Goal: Task Accomplishment & Management: Manage account settings

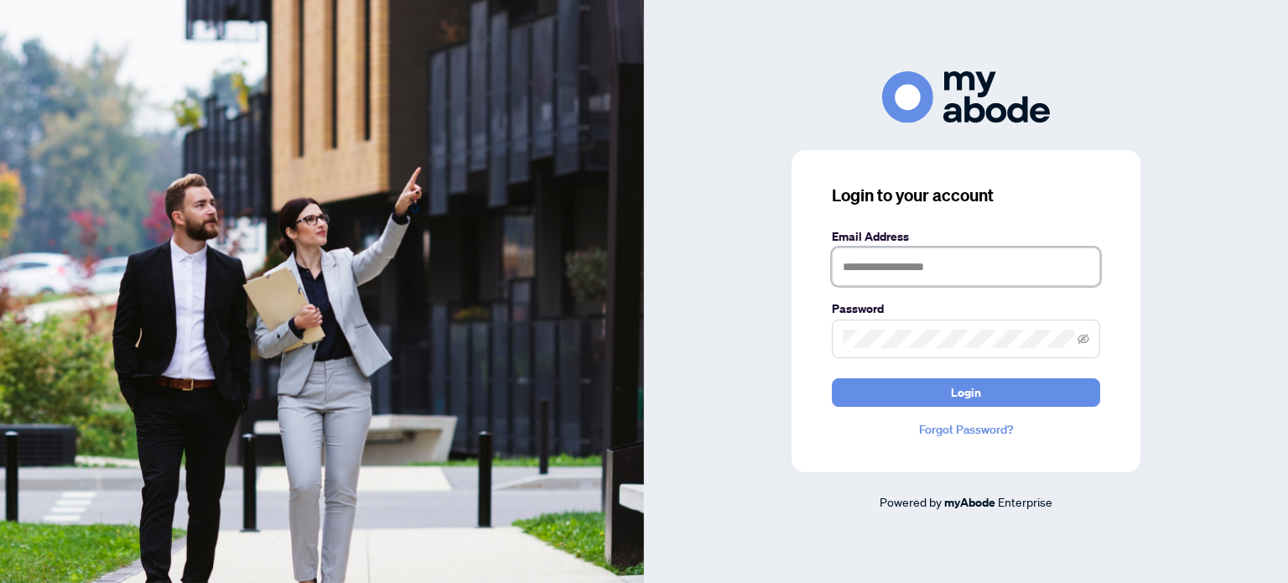
click at [913, 264] on input "text" at bounding box center [966, 266] width 268 height 39
type input "**********"
click at [832, 378] on button "Login" at bounding box center [966, 392] width 268 height 29
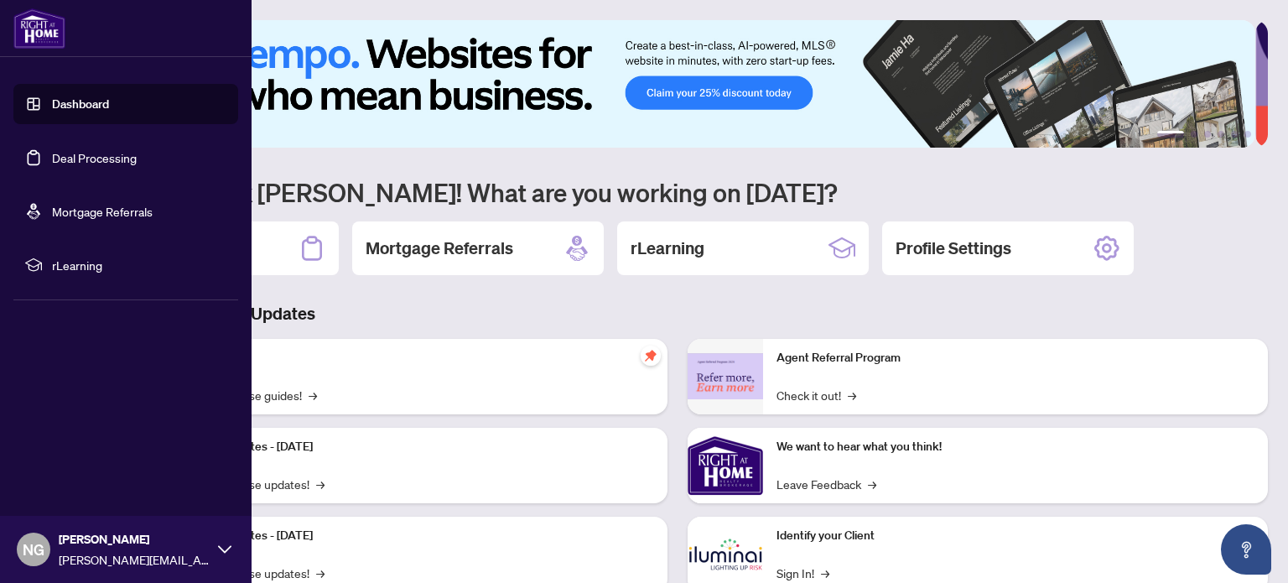
click at [75, 164] on link "Deal Processing" at bounding box center [94, 157] width 85 height 15
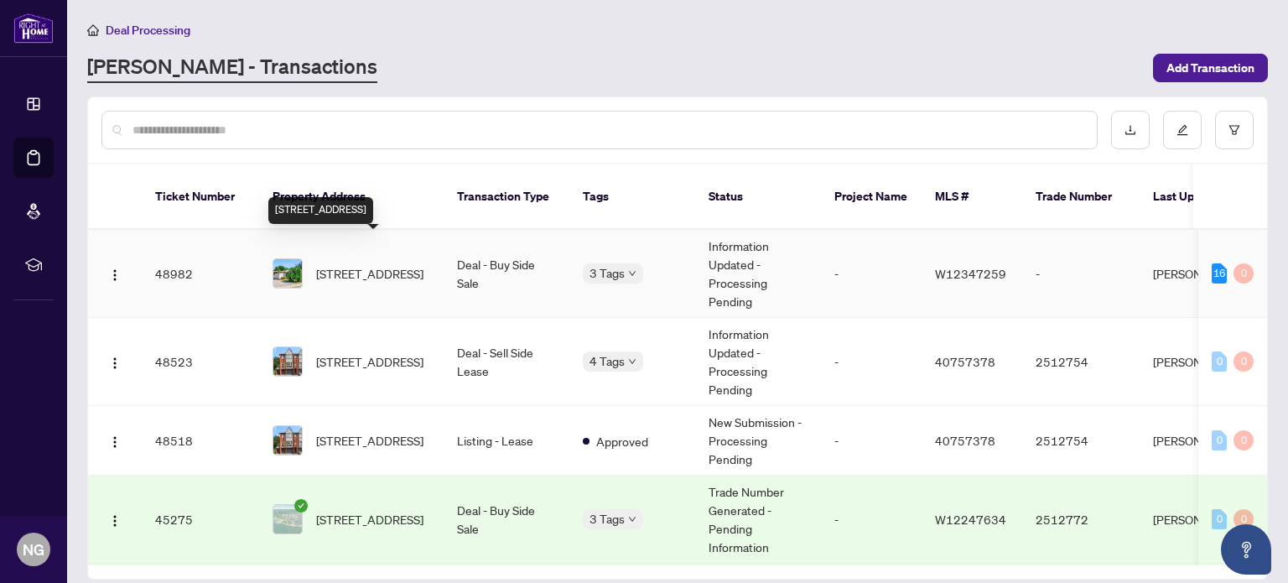
click at [360, 264] on span "[STREET_ADDRESS]" at bounding box center [369, 273] width 107 height 18
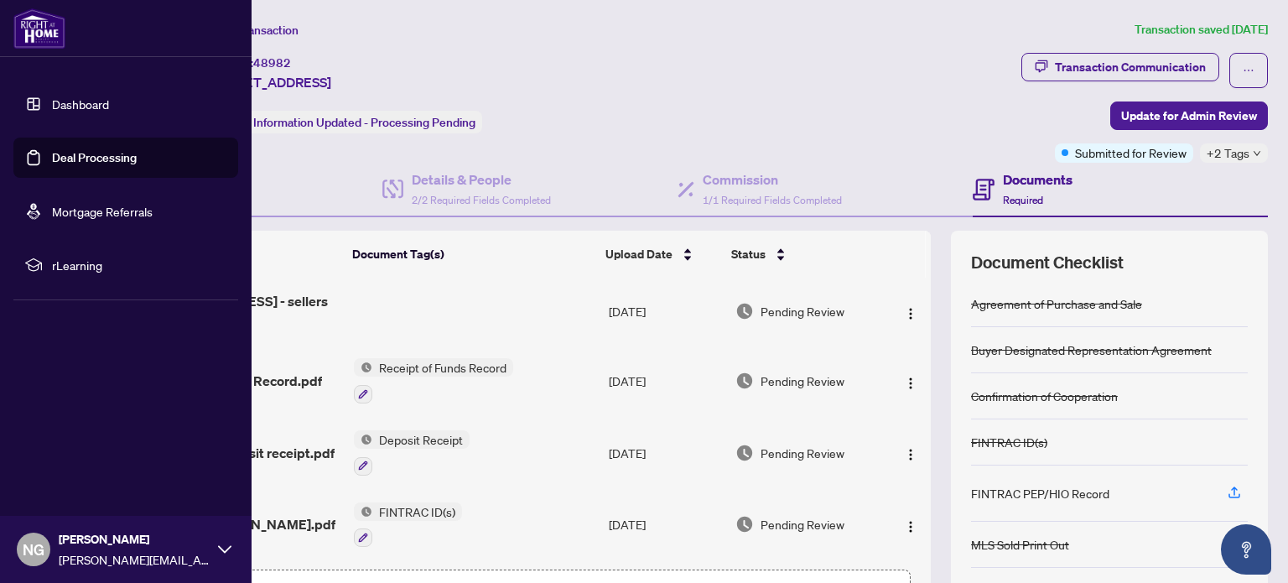
drag, startPoint x: 40, startPoint y: 153, endPoint x: 53, endPoint y: 153, distance: 12.6
click at [52, 153] on link "Deal Processing" at bounding box center [94, 157] width 85 height 15
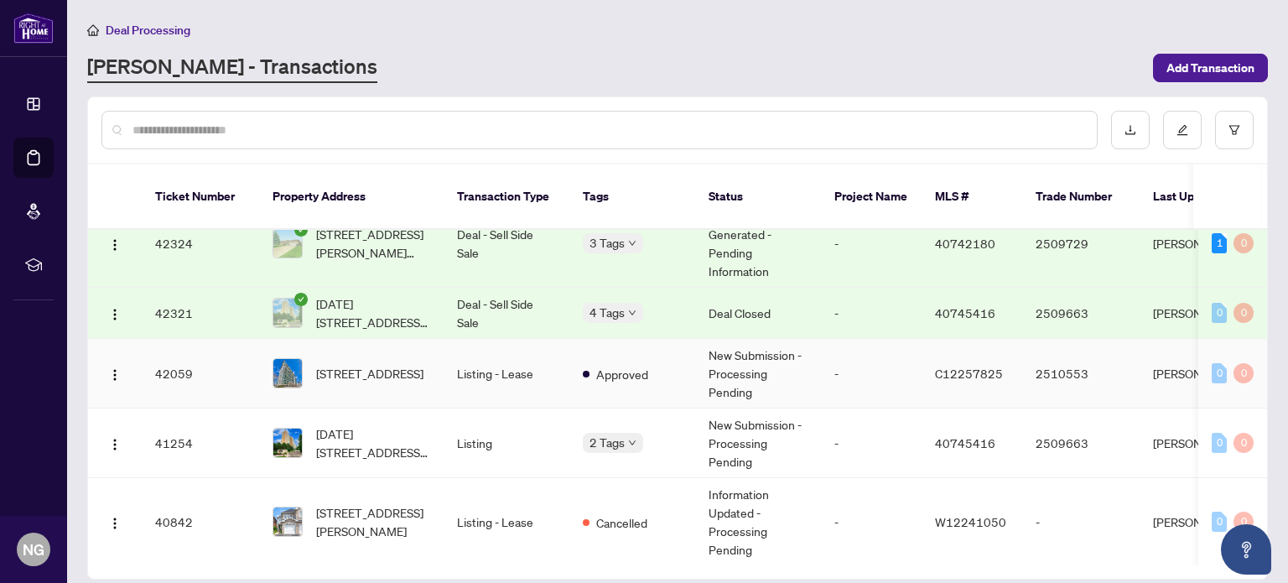
scroll to position [419, 0]
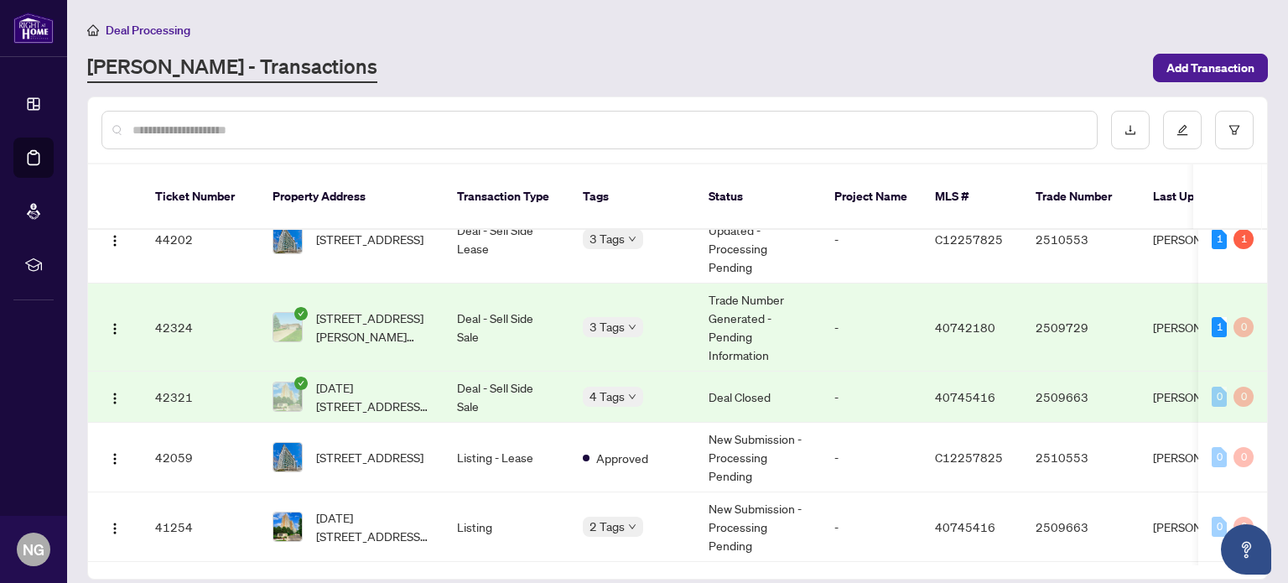
click at [453, 311] on td "Deal - Sell Side Sale" at bounding box center [507, 327] width 126 height 88
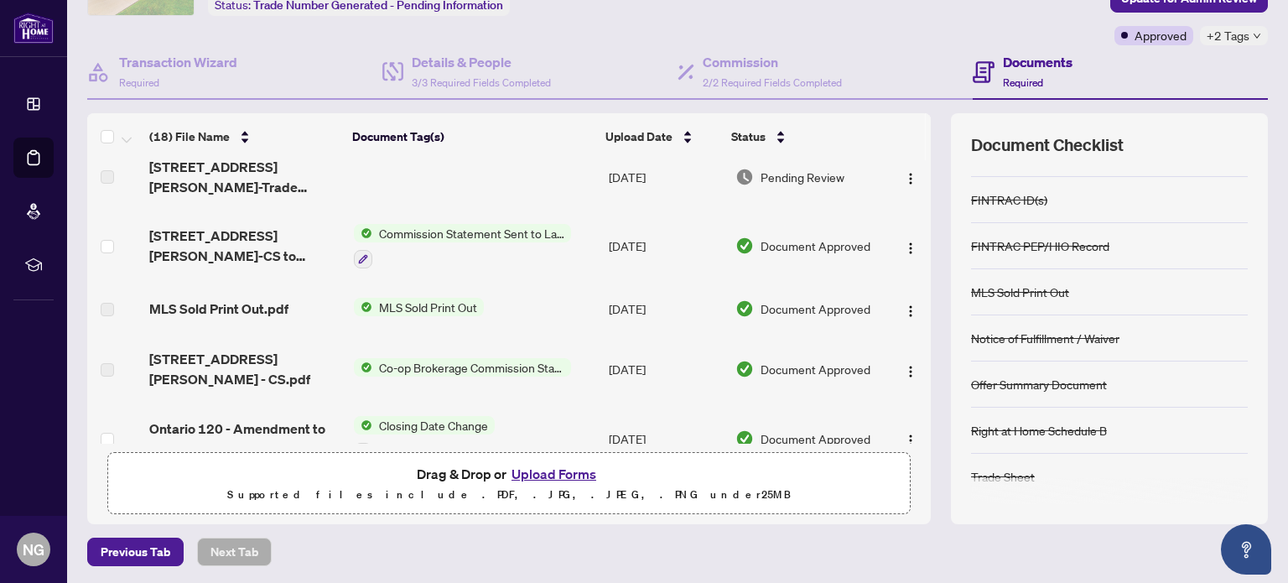
scroll to position [335, 0]
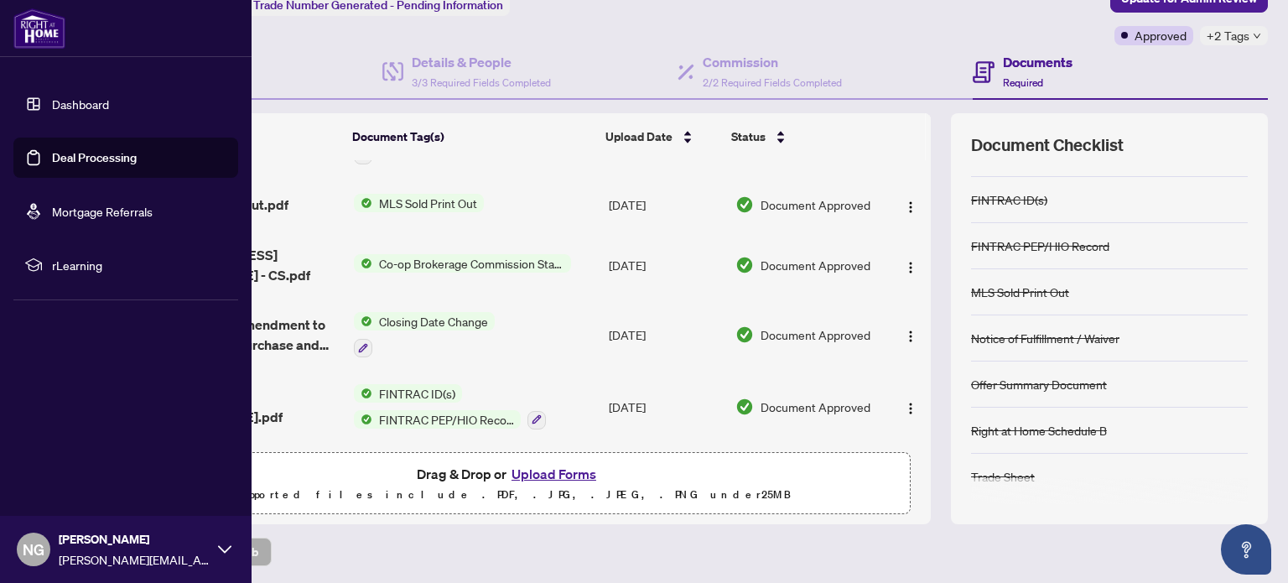
click at [94, 150] on link "Deal Processing" at bounding box center [94, 157] width 85 height 15
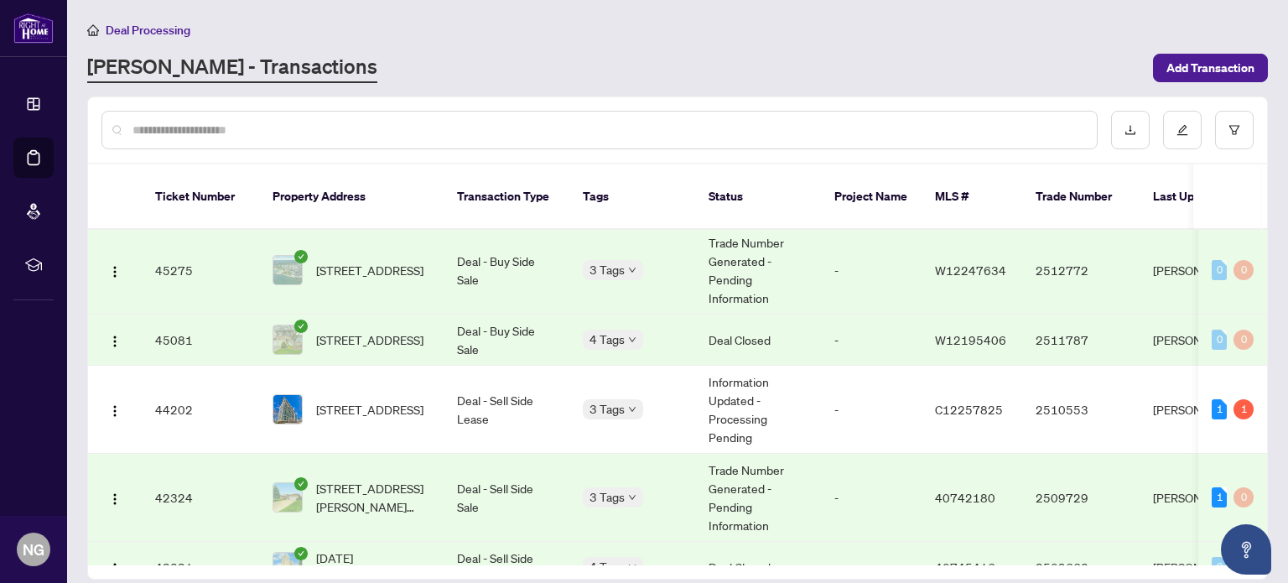
scroll to position [252, 0]
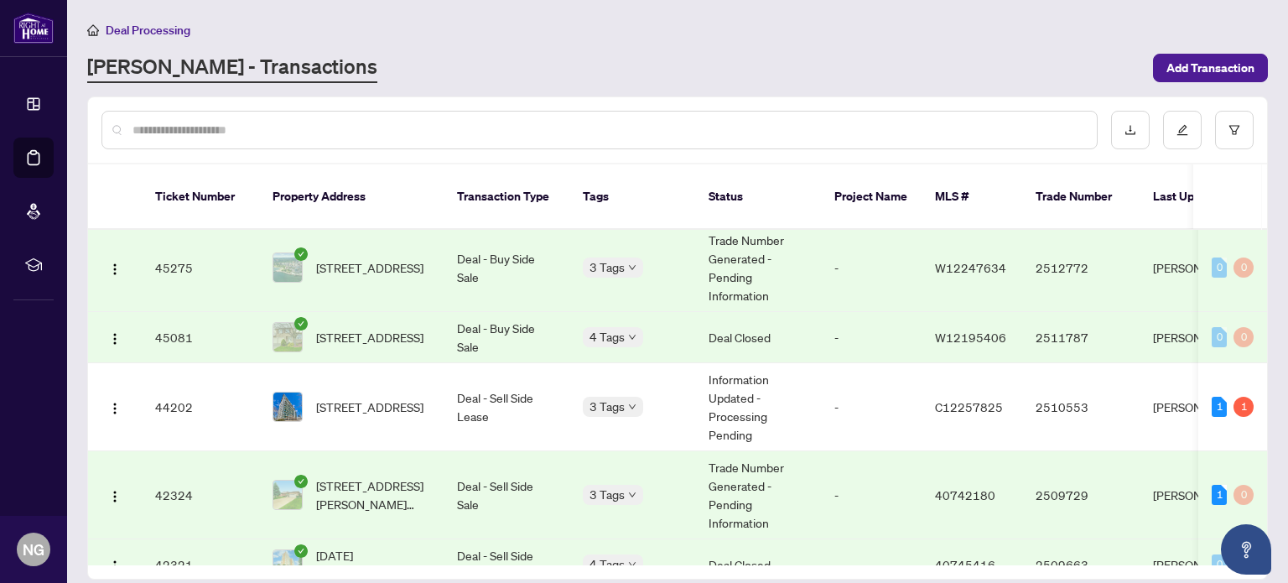
click at [478, 241] on td "Deal - Buy Side Sale" at bounding box center [507, 268] width 126 height 88
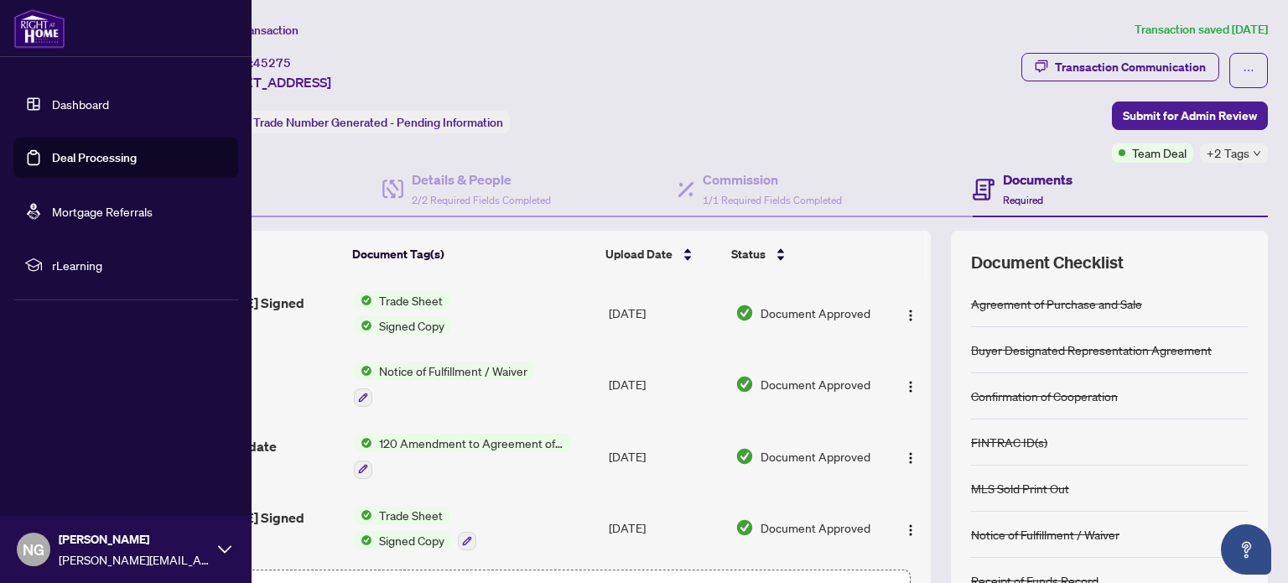
drag, startPoint x: 71, startPoint y: 159, endPoint x: 119, endPoint y: 157, distance: 47.8
click at [71, 159] on link "Deal Processing" at bounding box center [94, 157] width 85 height 15
